Goal: Information Seeking & Learning: Learn about a topic

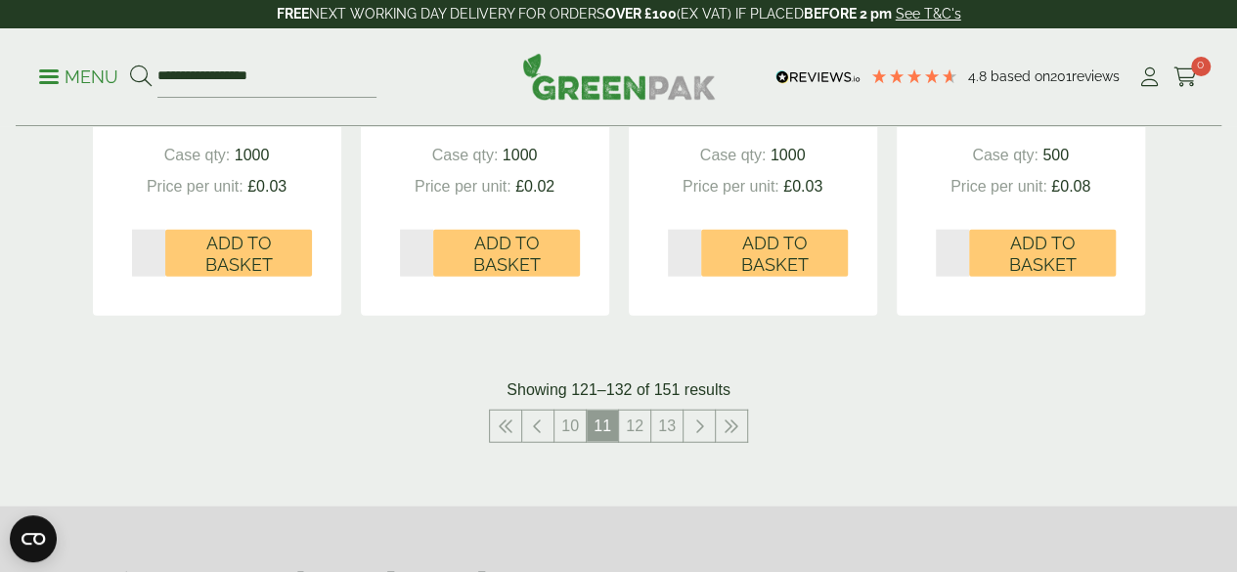
scroll to position [2249, 0]
click at [640, 442] on link "12" at bounding box center [634, 426] width 31 height 31
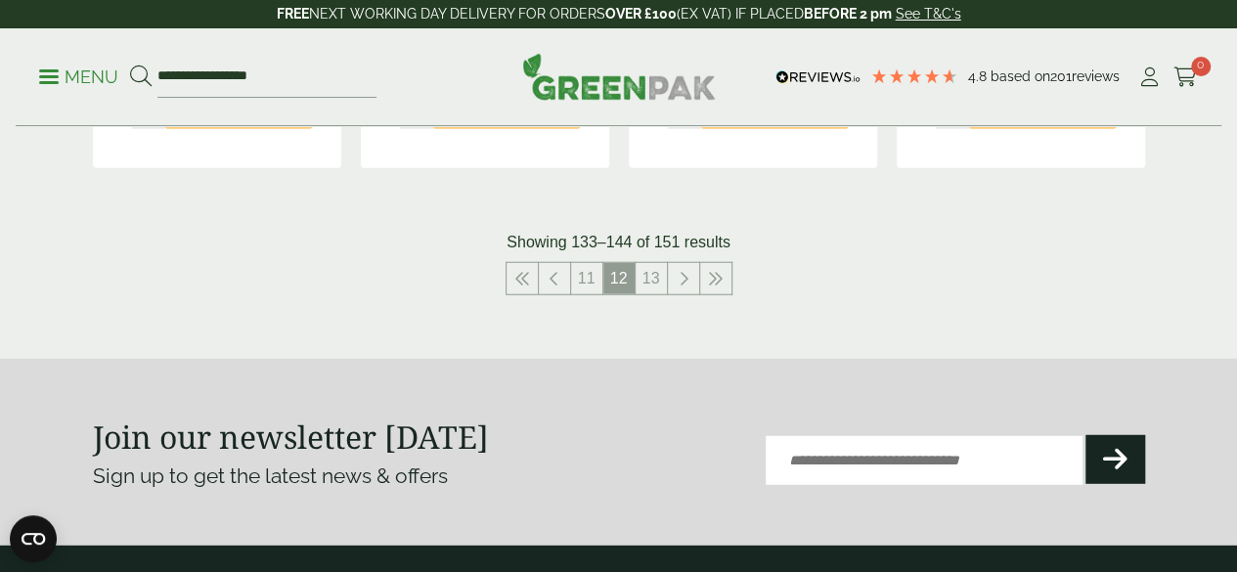
scroll to position [2421, 0]
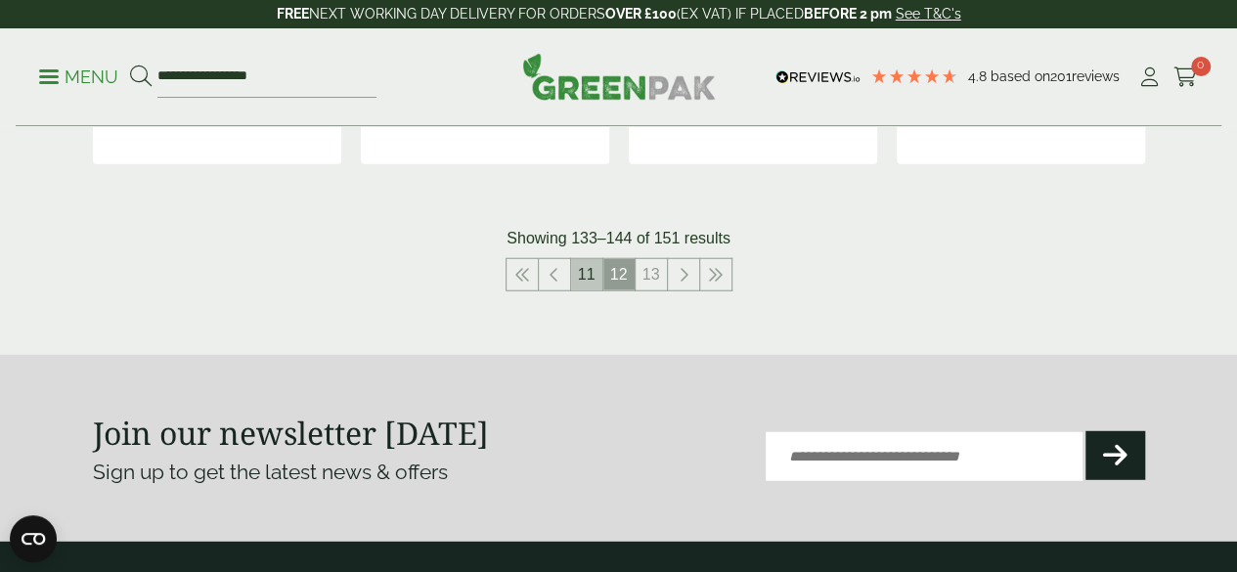
click at [586, 290] on link "11" at bounding box center [586, 274] width 31 height 31
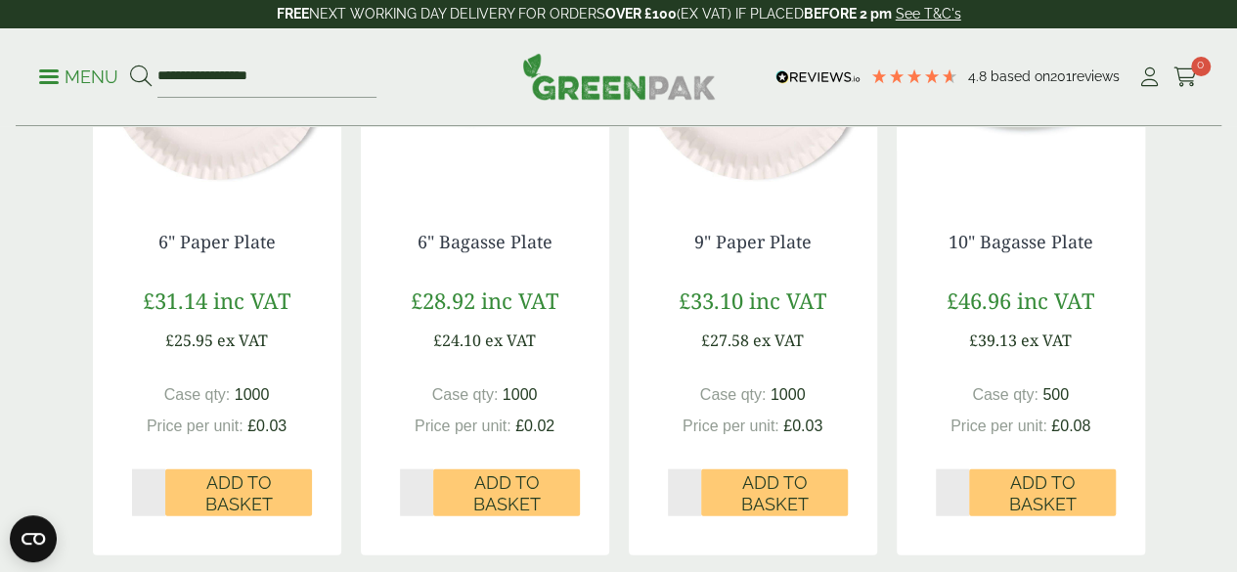
scroll to position [2006, 0]
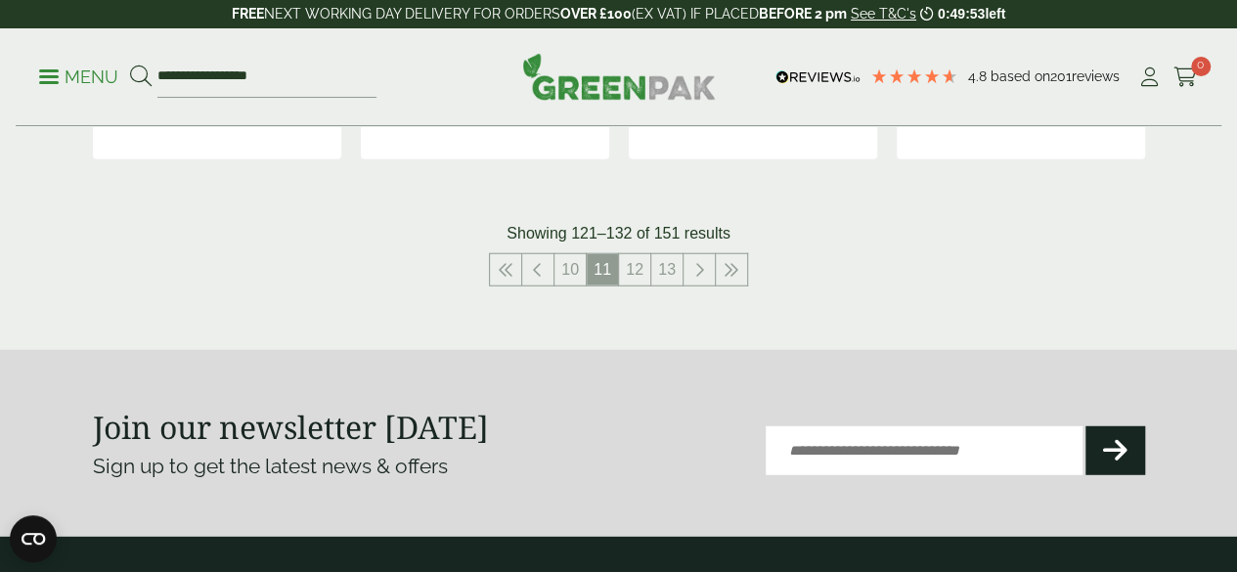
scroll to position [2407, 0]
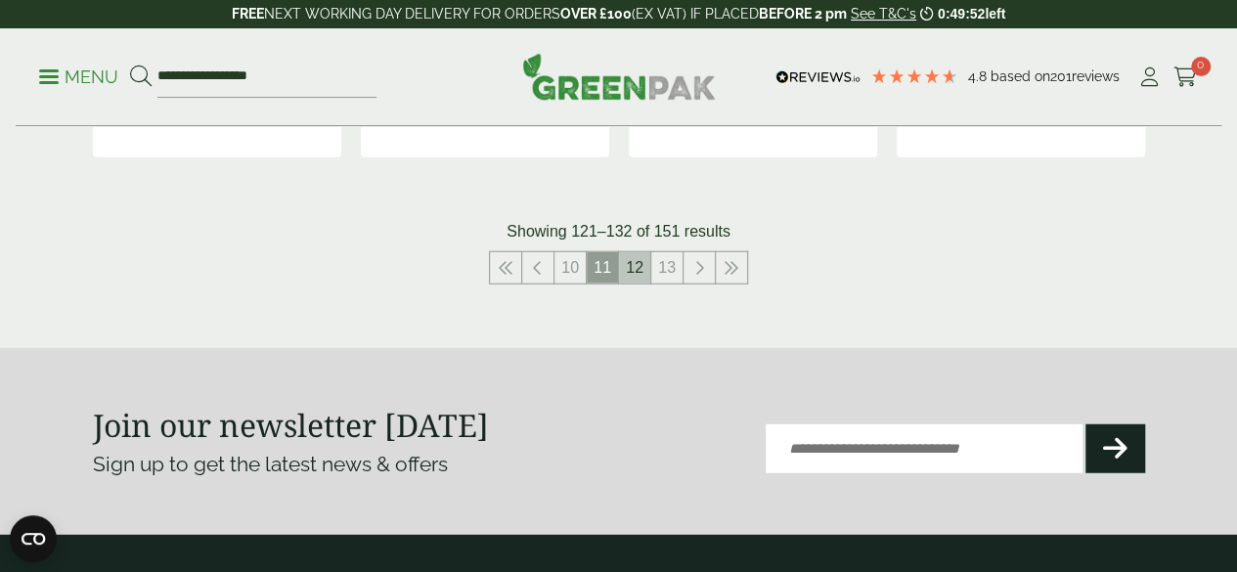
click at [634, 284] on link "12" at bounding box center [634, 267] width 31 height 31
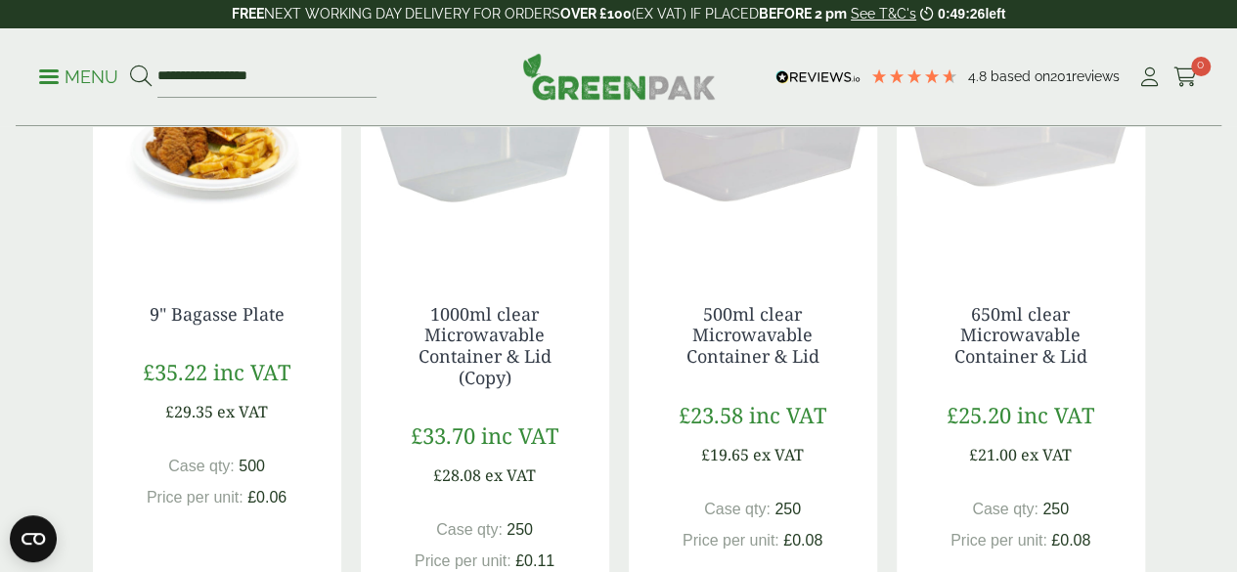
scroll to position [2192, 0]
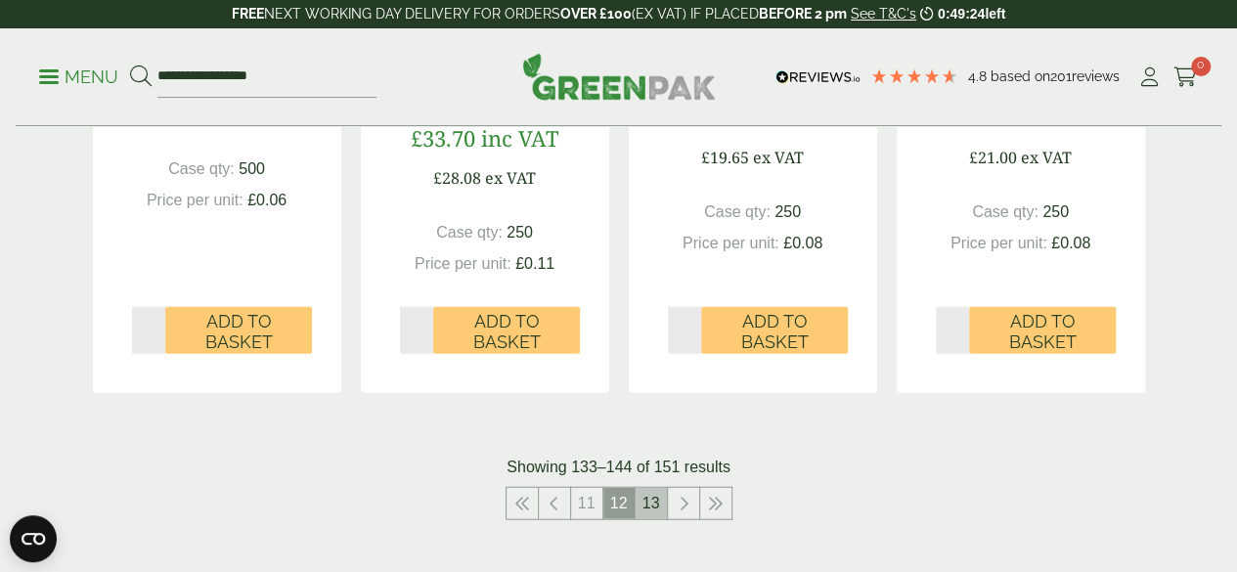
click at [649, 519] on link "13" at bounding box center [651, 503] width 31 height 31
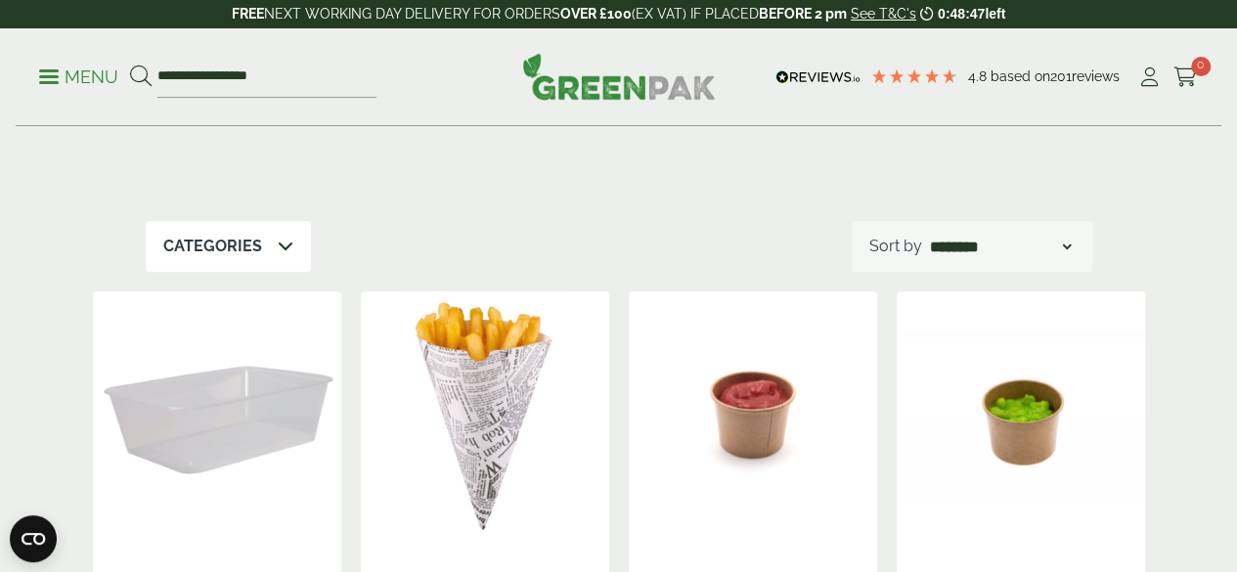
scroll to position [303, 0]
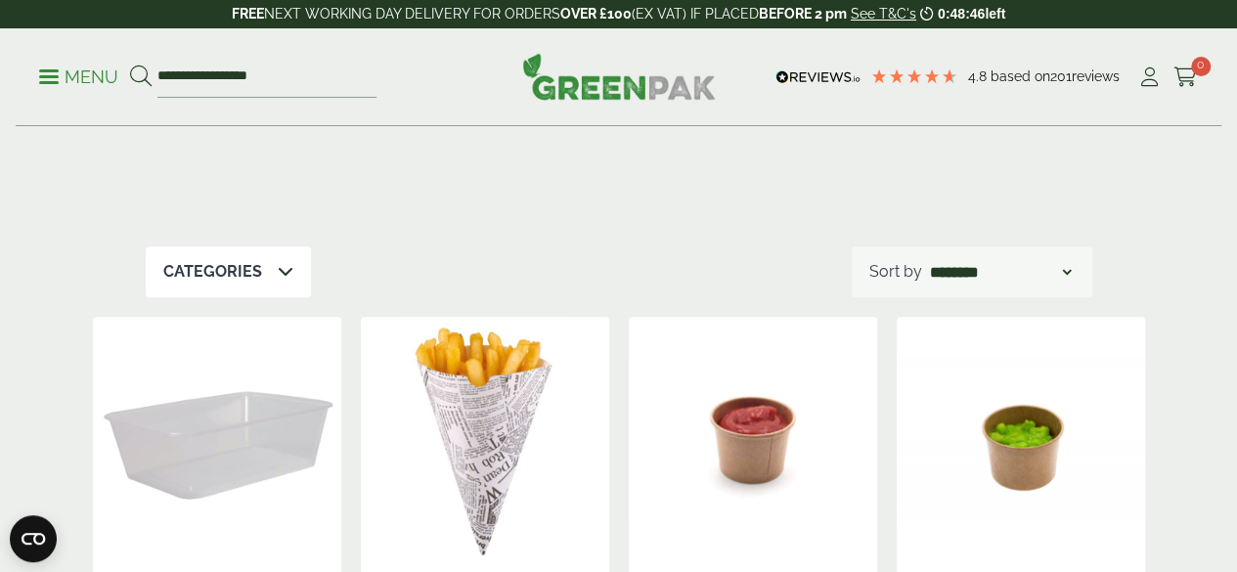
click at [273, 284] on div "Categories" at bounding box center [228, 271] width 165 height 51
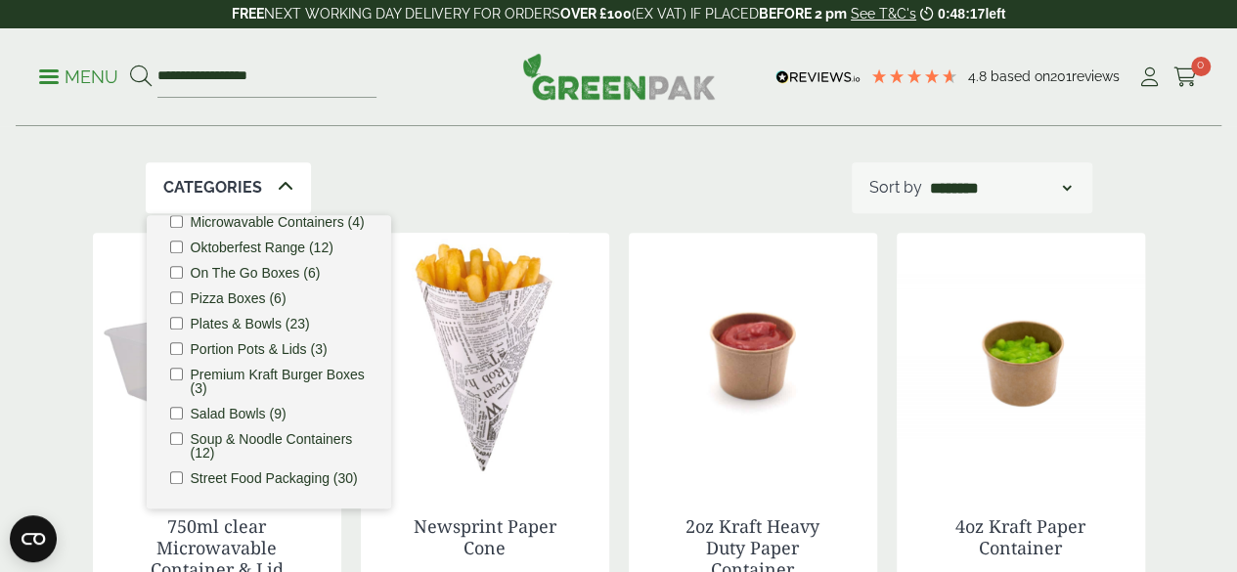
scroll to position [374, 0]
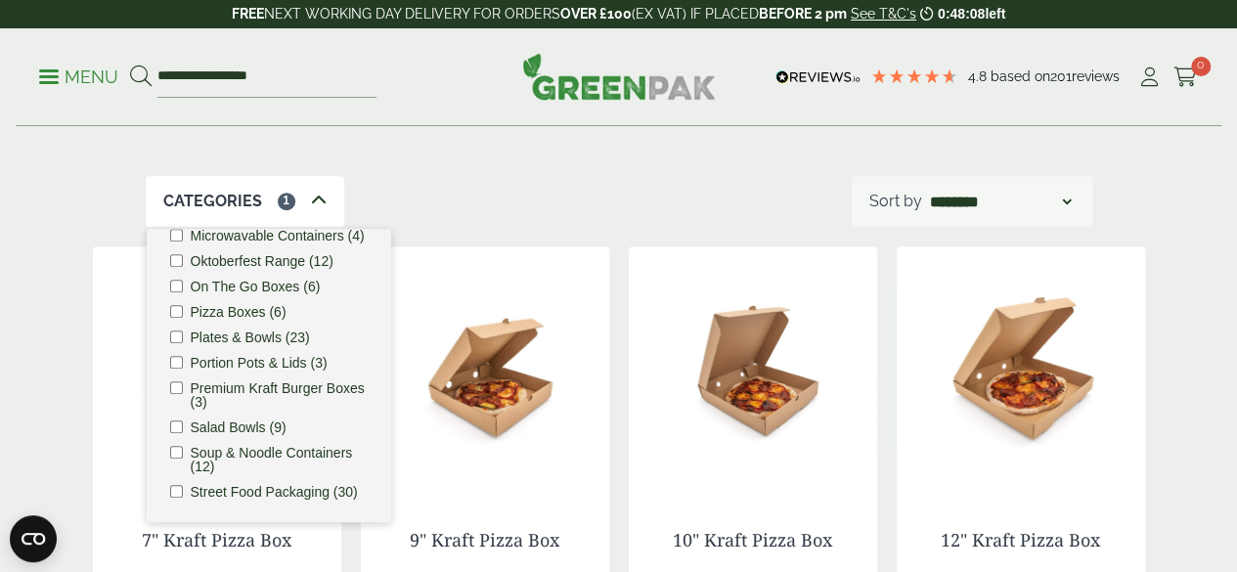
click at [520, 212] on div "Categories 1 Bagasse (22) Baguette Trays (2) Bestsellers (29) Burger Boxes (10)…" at bounding box center [619, 201] width 947 height 51
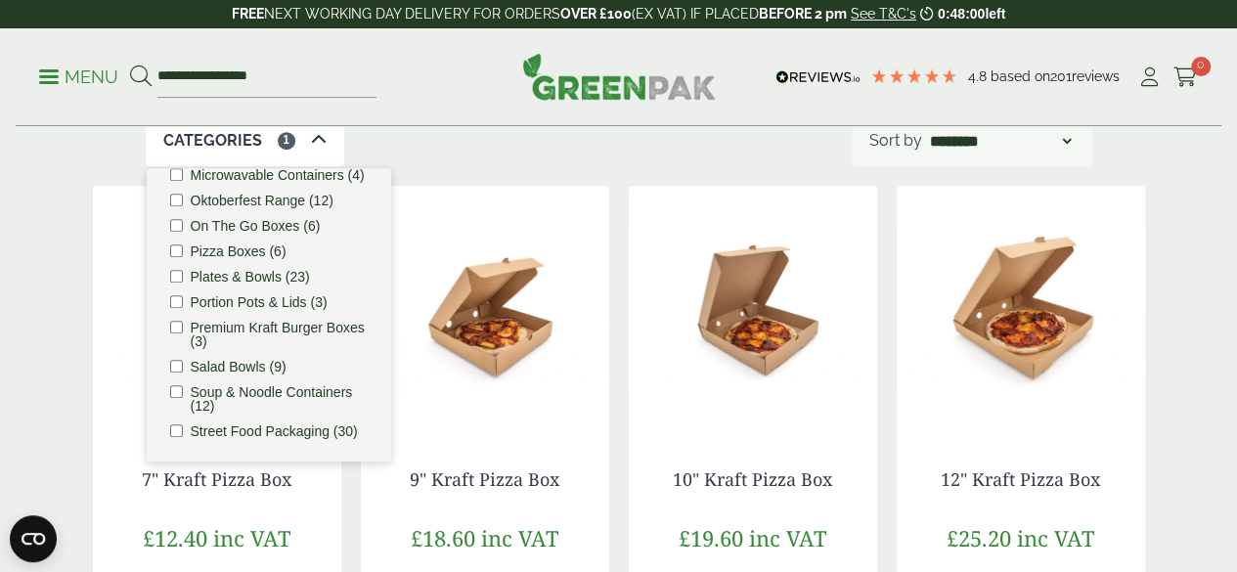
scroll to position [434, 0]
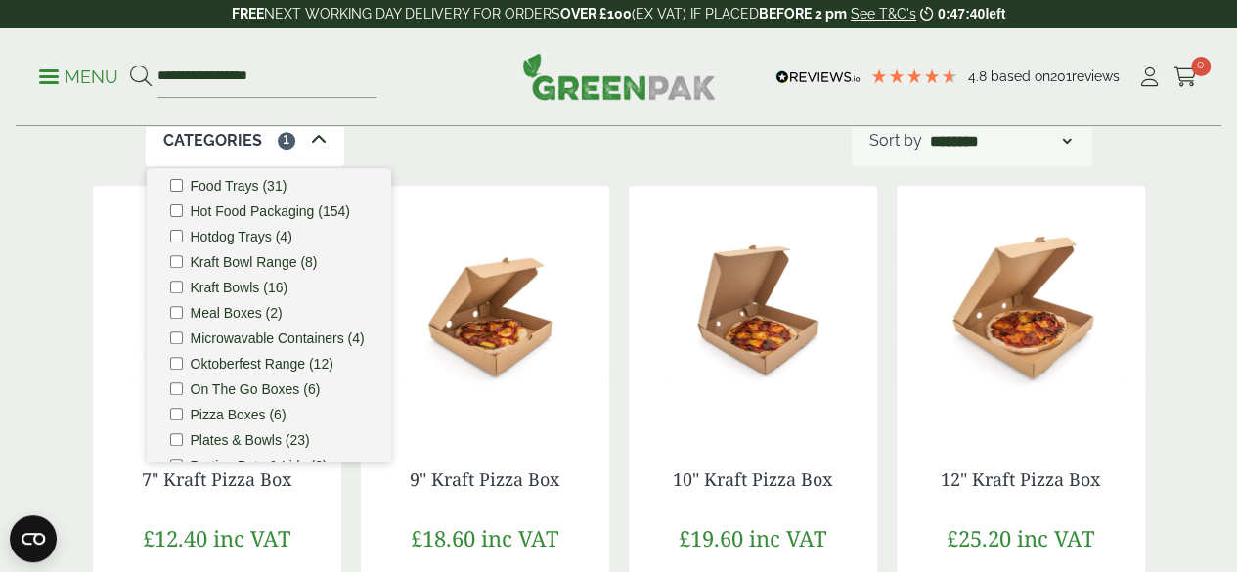
scroll to position [394, 0]
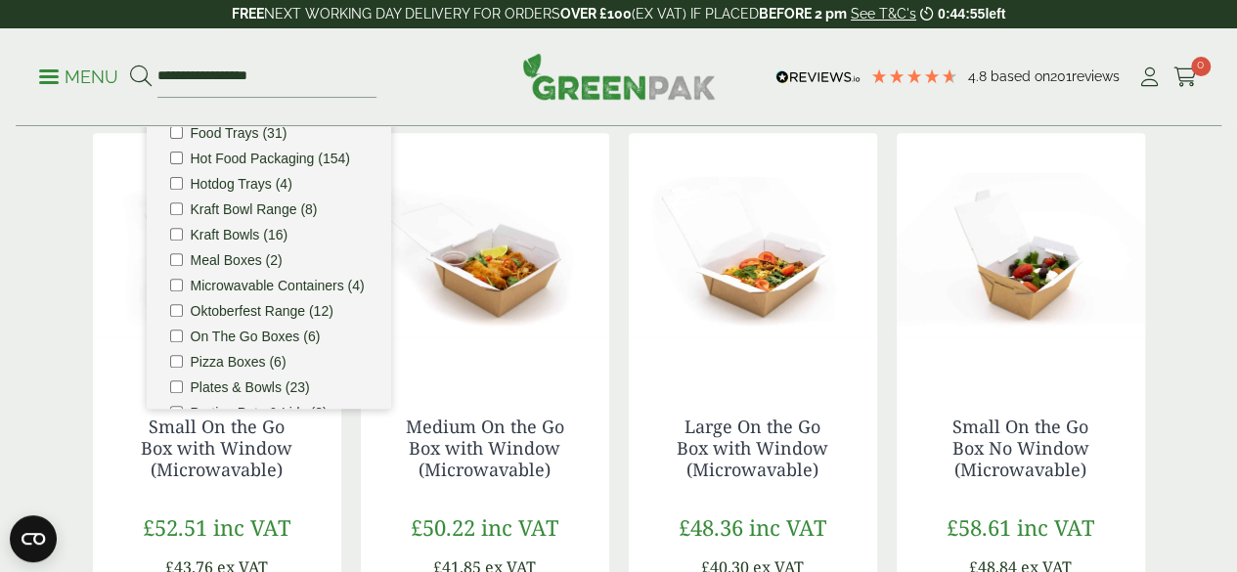
scroll to position [468, 0]
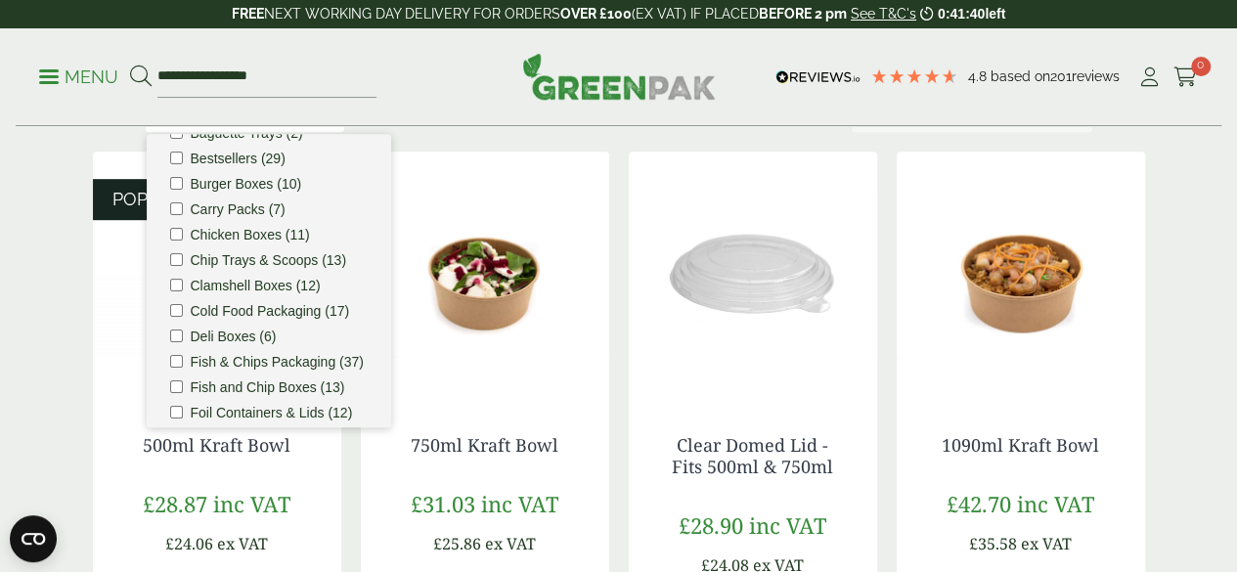
scroll to position [0, 0]
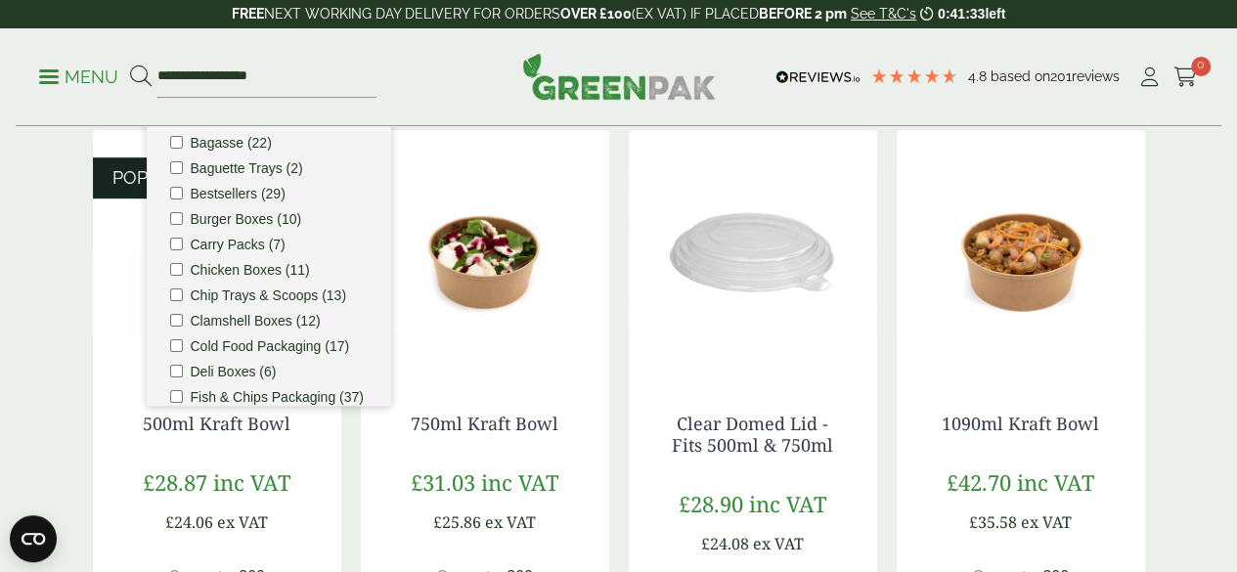
scroll to position [504, 0]
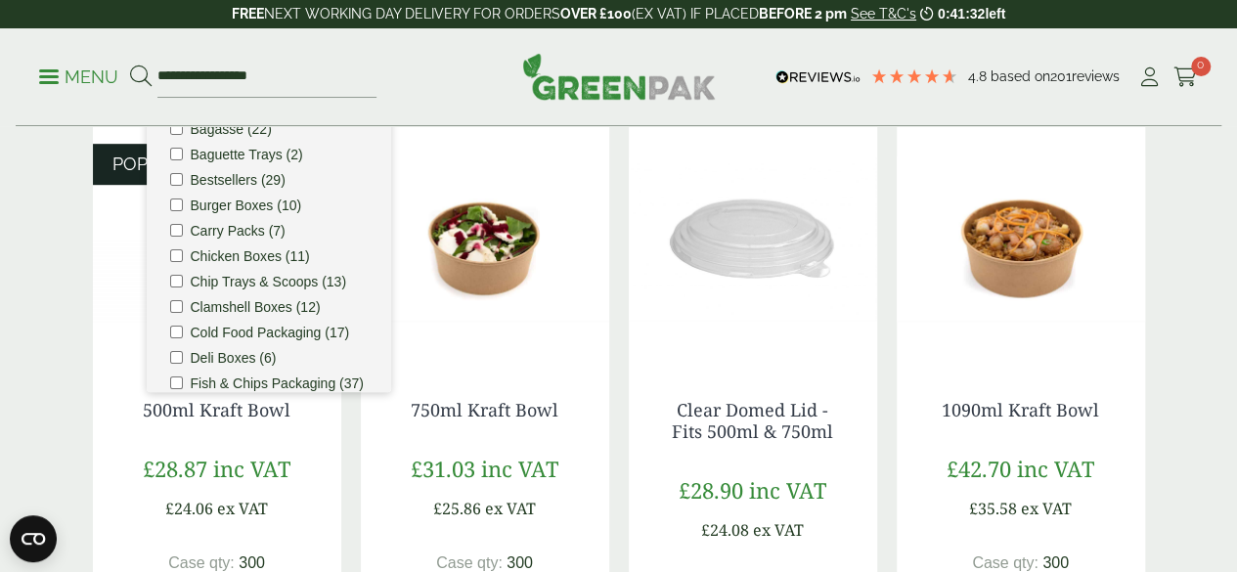
click at [116, 282] on img at bounding box center [217, 238] width 248 height 244
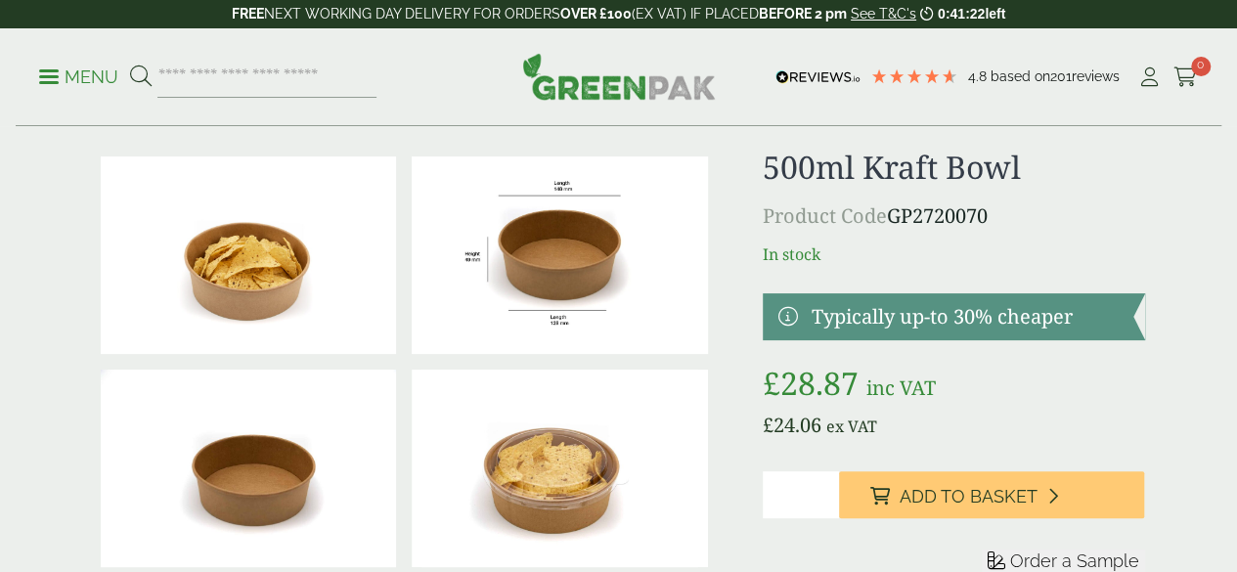
scroll to position [86, 0]
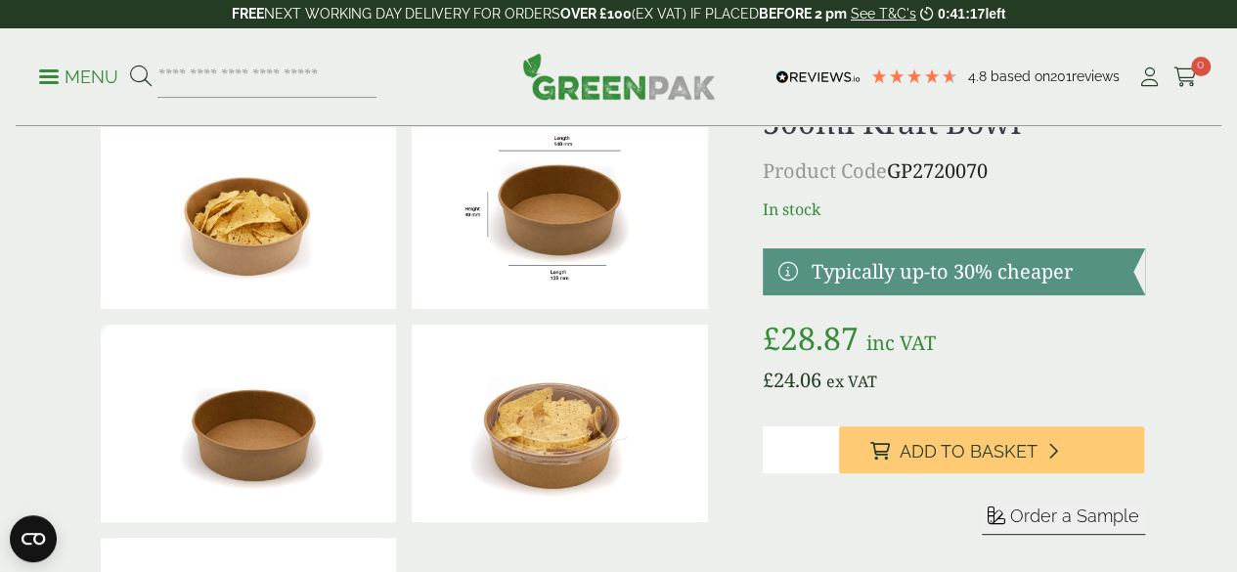
click at [579, 229] on img at bounding box center [560, 210] width 296 height 198
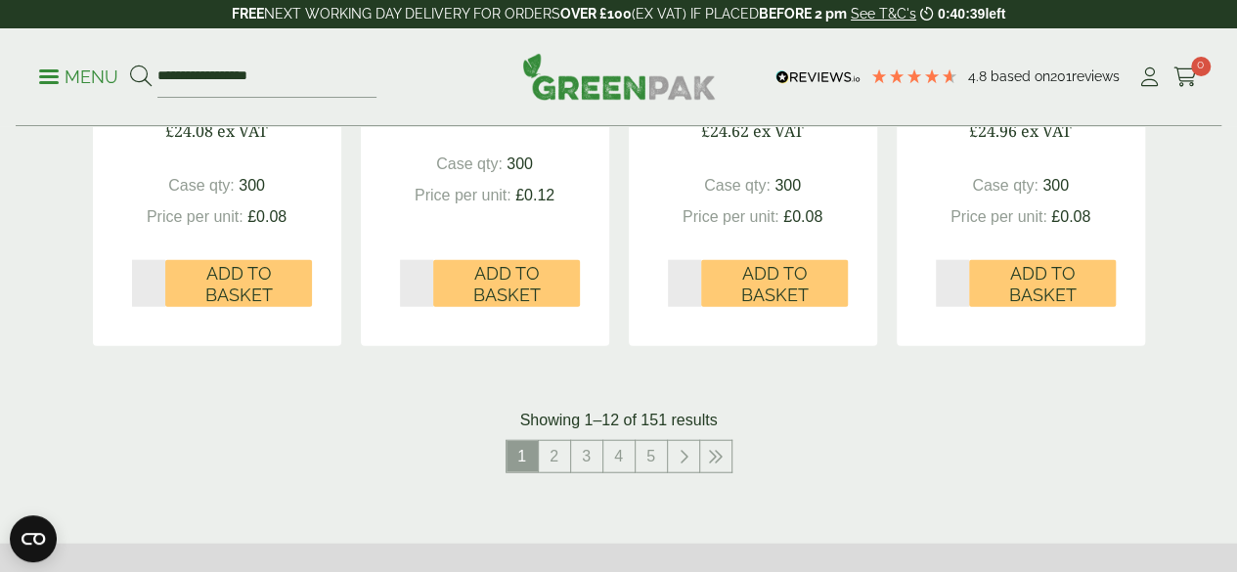
scroll to position [2220, 0]
click at [561, 471] on link "2" at bounding box center [554, 455] width 31 height 31
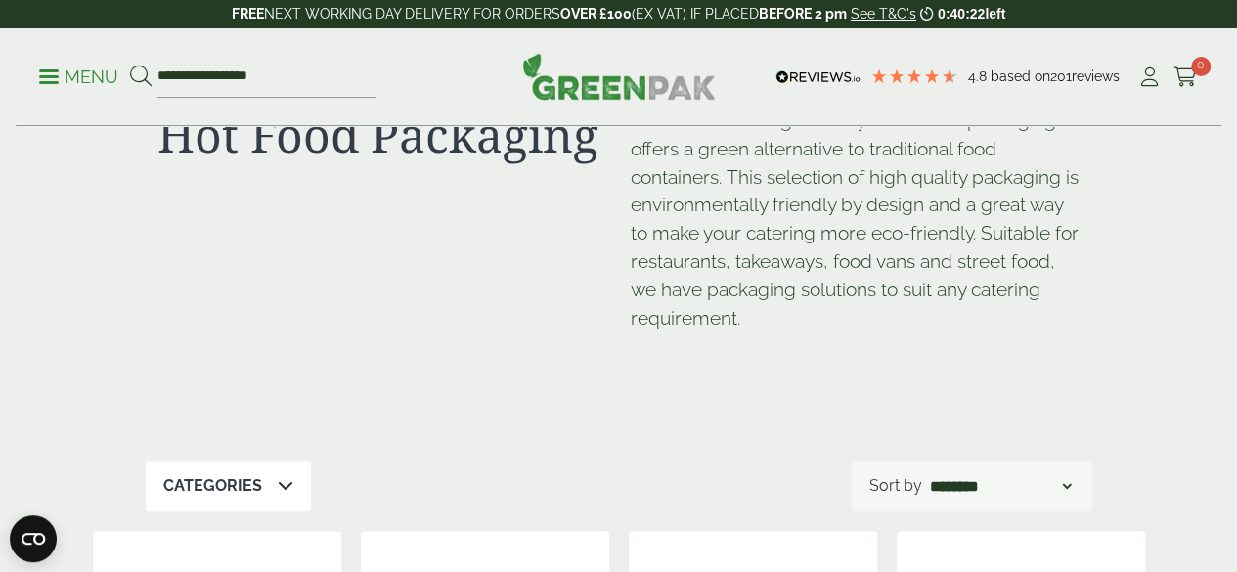
scroll to position [86, 0]
